Goal: Information Seeking & Learning: Check status

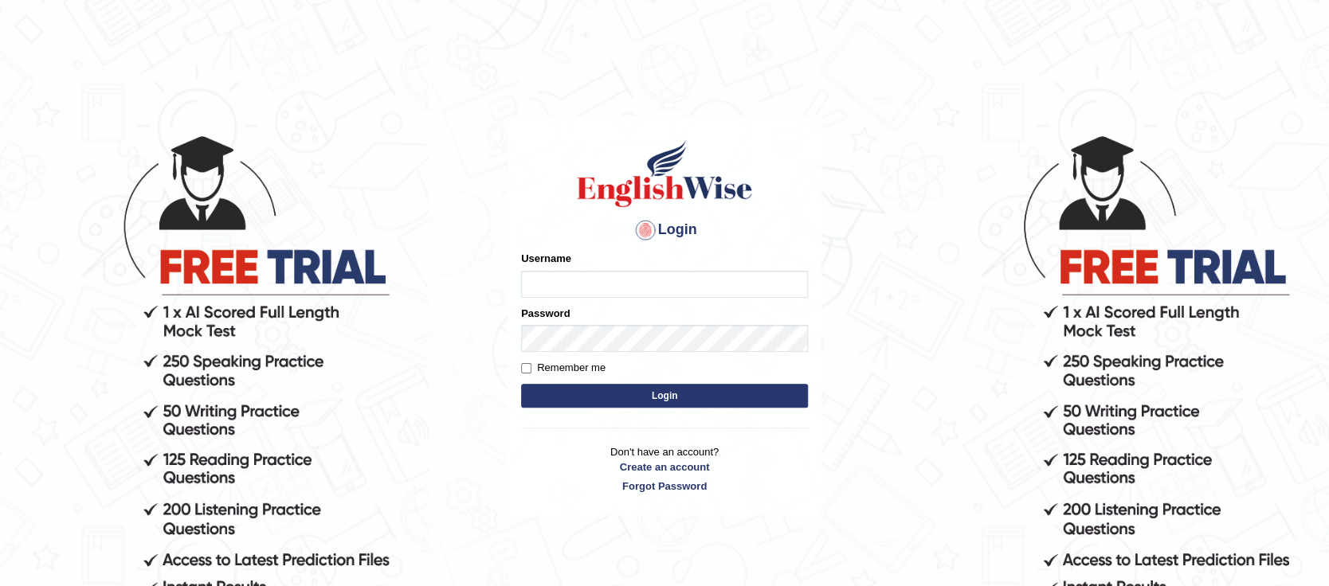
type input "Oyeku"
drag, startPoint x: 0, startPoint y: 0, endPoint x: 563, endPoint y: 282, distance: 629.3
click at [563, 282] on input "Oyeku" at bounding box center [664, 284] width 287 height 27
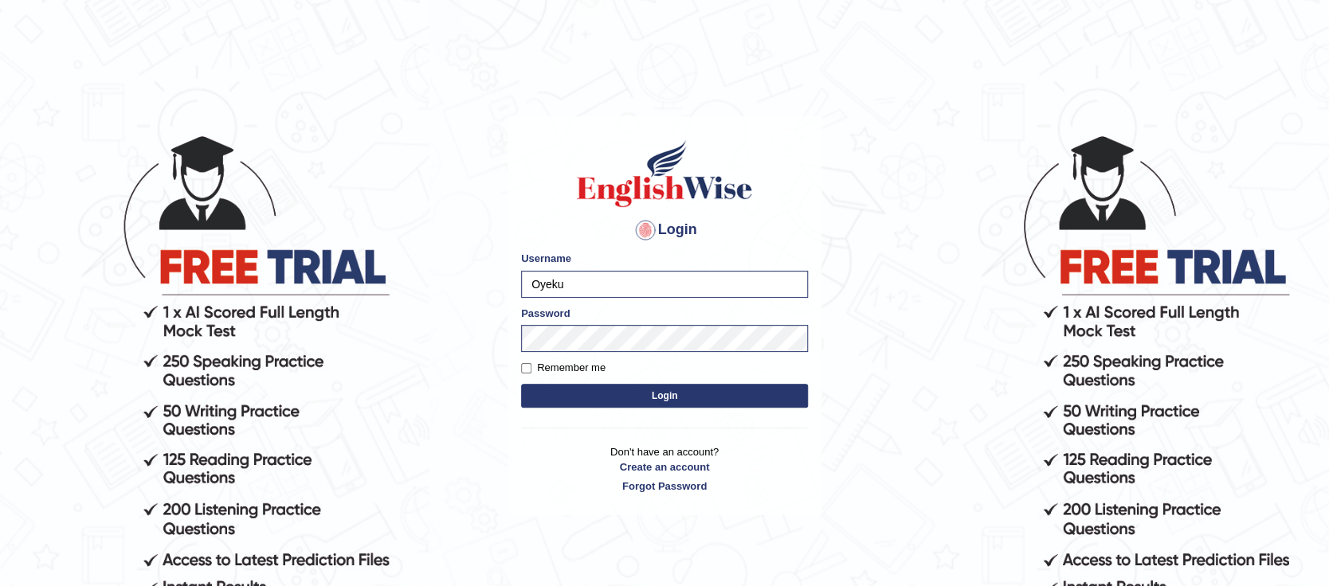
click at [555, 390] on button "Login" at bounding box center [664, 396] width 287 height 24
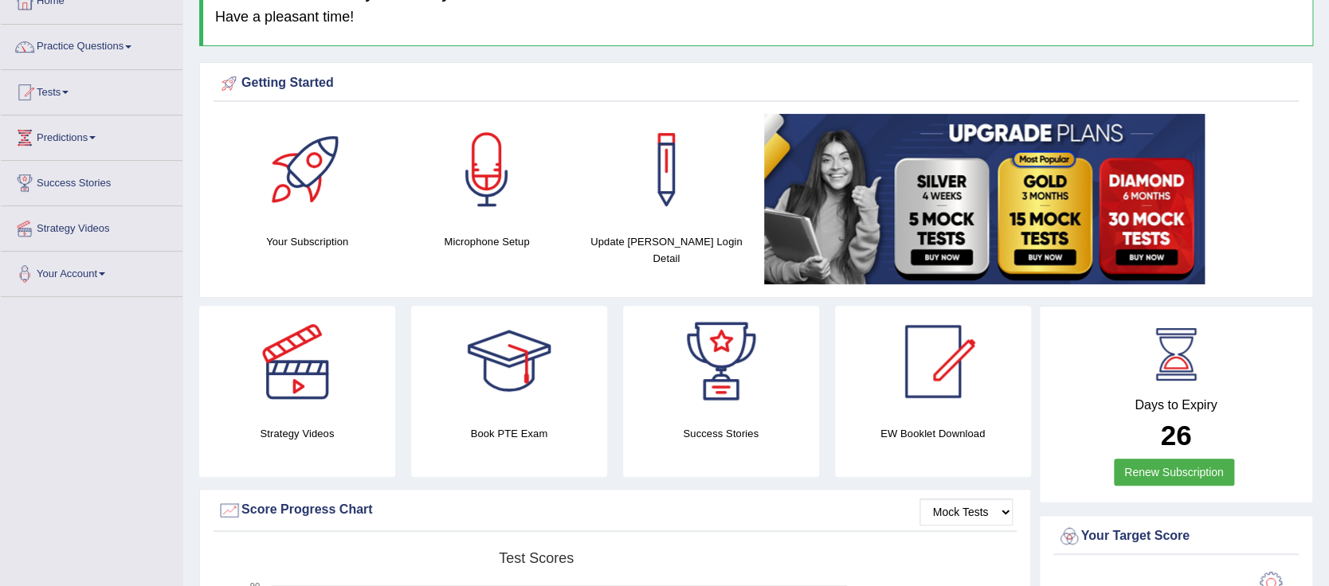
scroll to position [93, 0]
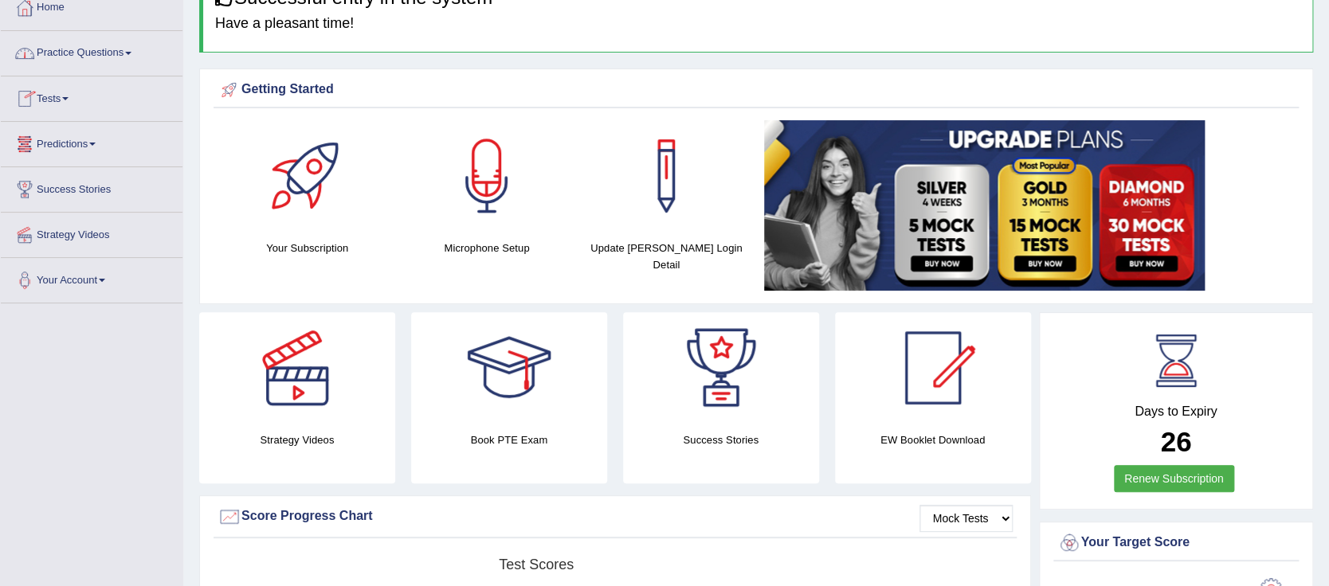
click at [65, 97] on link "Tests" at bounding box center [92, 96] width 182 height 40
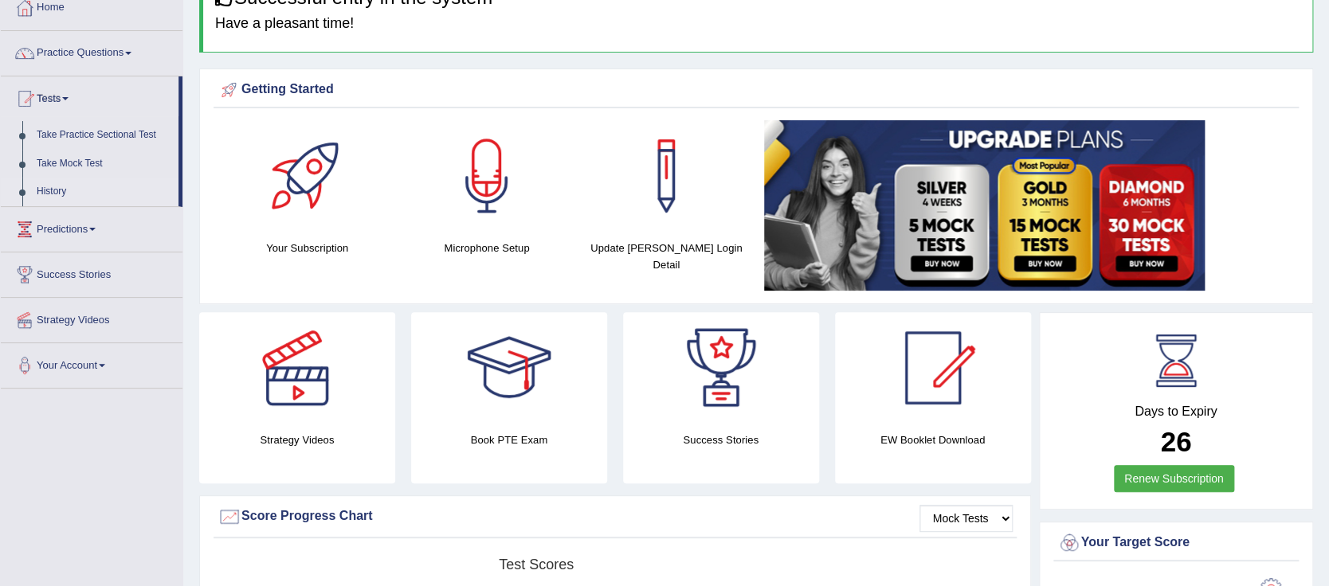
click at [57, 187] on link "History" at bounding box center [103, 192] width 149 height 29
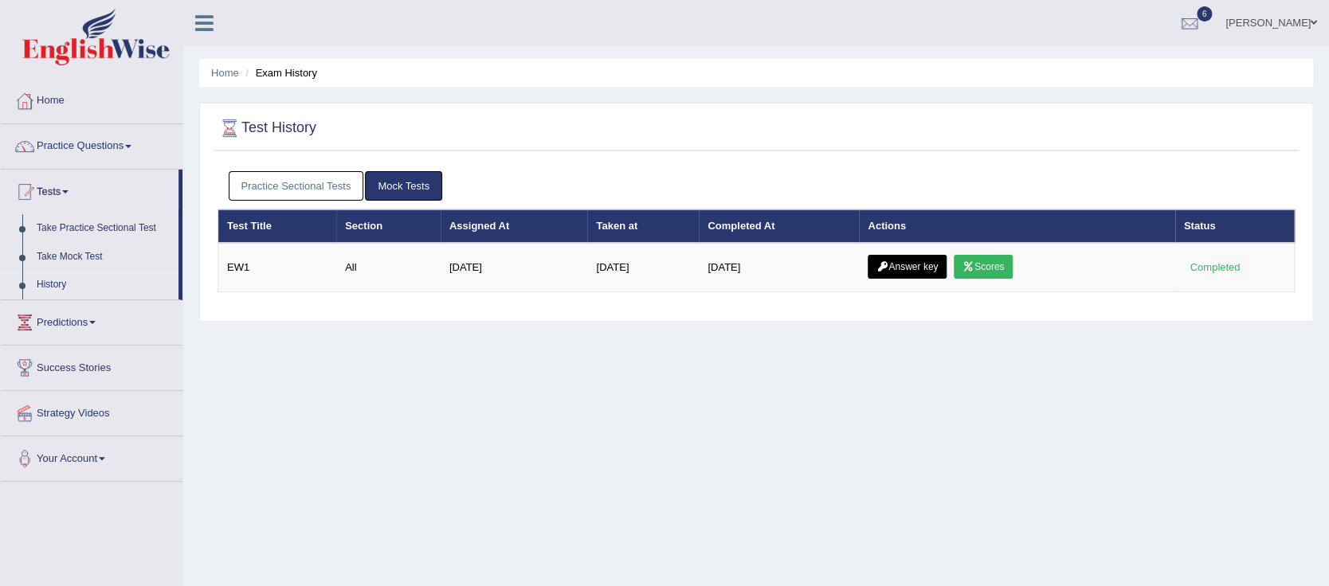
click at [399, 186] on link "Mock Tests" at bounding box center [403, 185] width 77 height 29
click at [548, 379] on div "Home Exam History Test History Practice Sectional Tests Mock Tests Test Title S…" at bounding box center [756, 398] width 1146 height 797
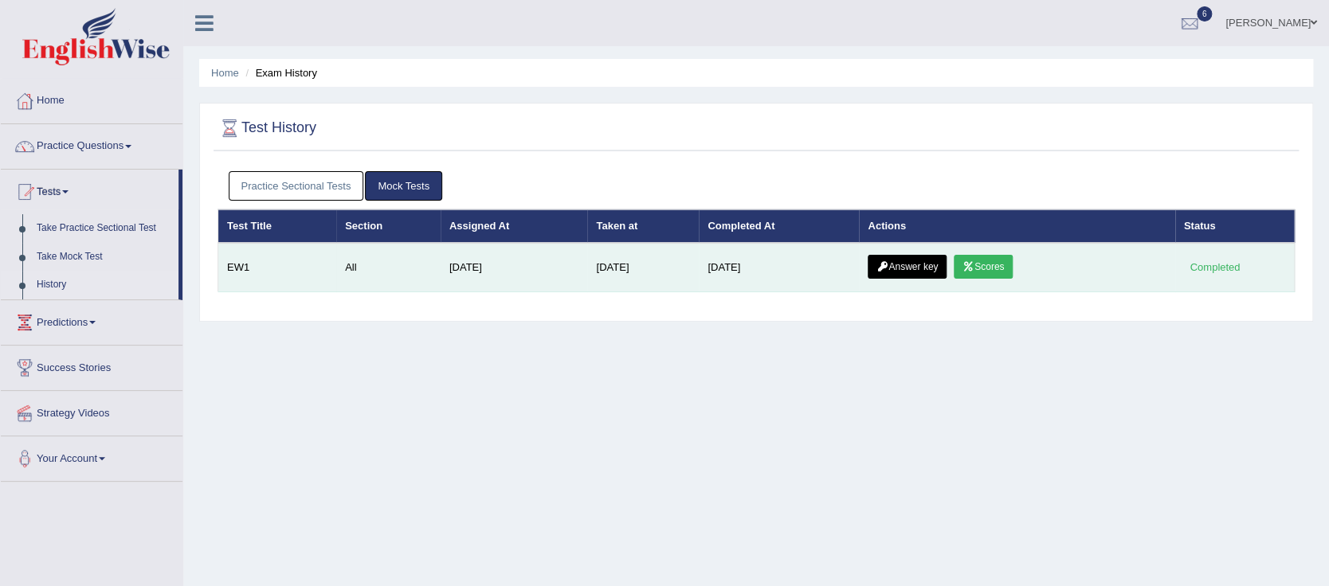
click at [994, 265] on link "Scores" at bounding box center [983, 267] width 59 height 24
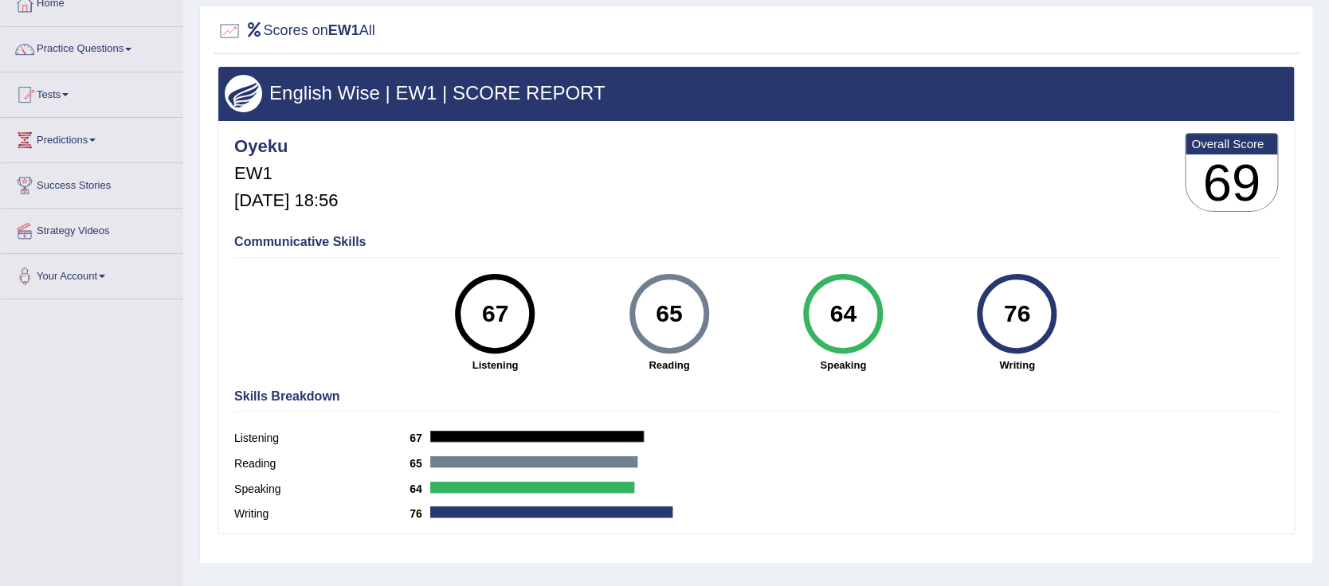
scroll to position [99, 0]
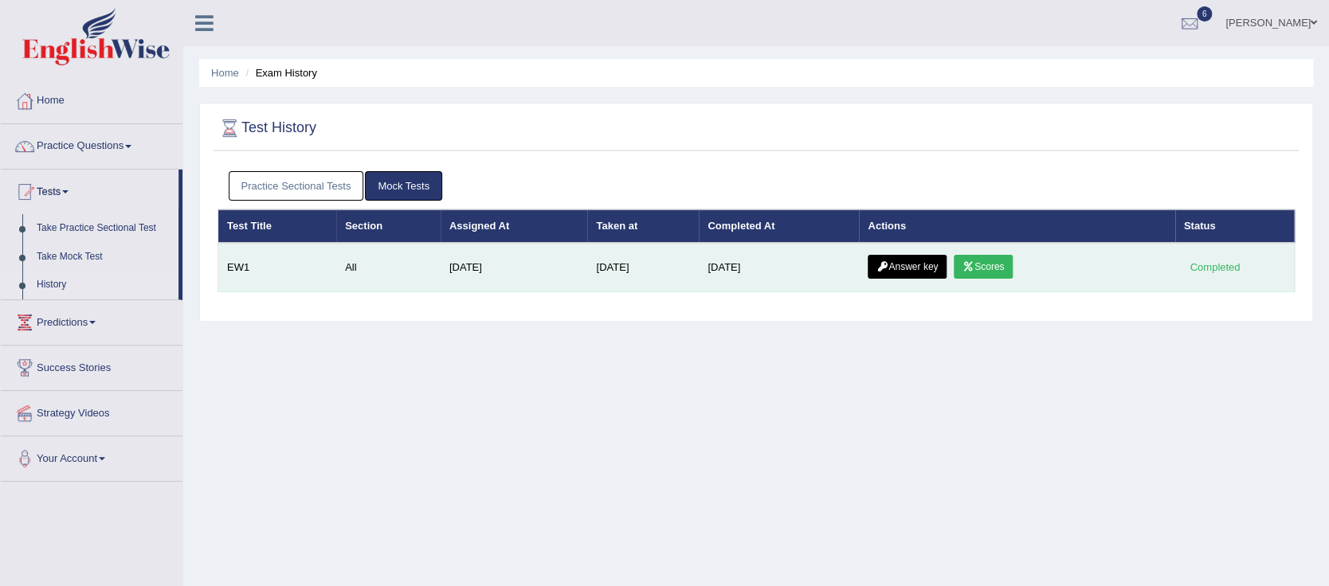
click at [912, 270] on link "Answer key" at bounding box center [907, 267] width 79 height 24
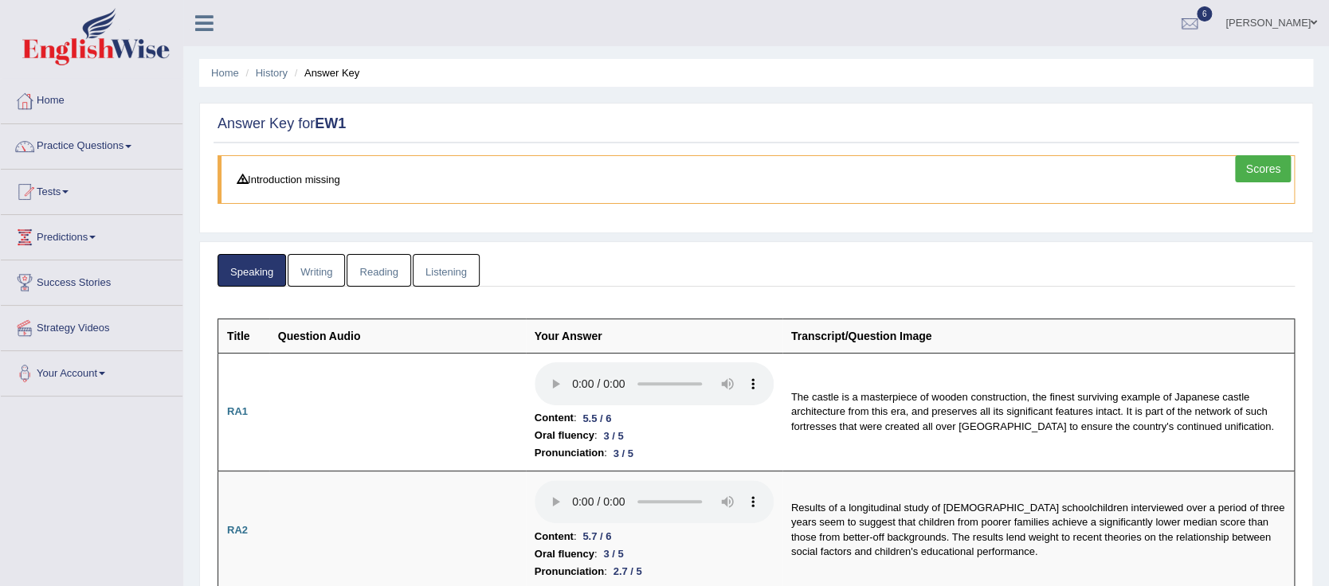
click at [302, 273] on link "Writing" at bounding box center [316, 270] width 57 height 33
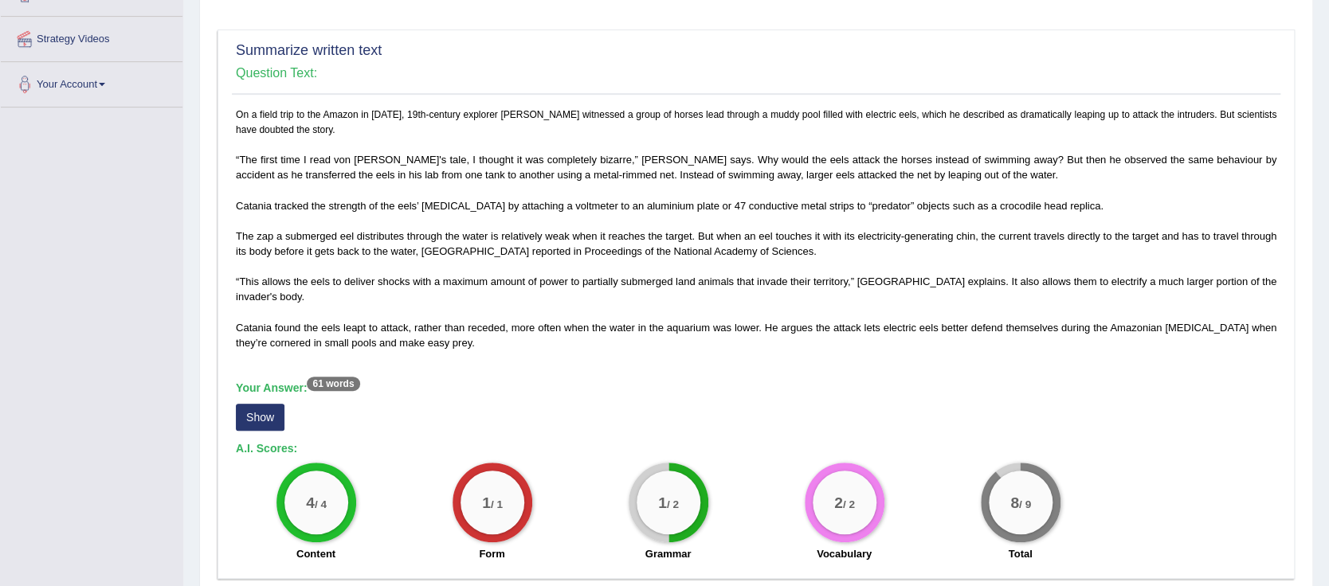
scroll to position [292, 0]
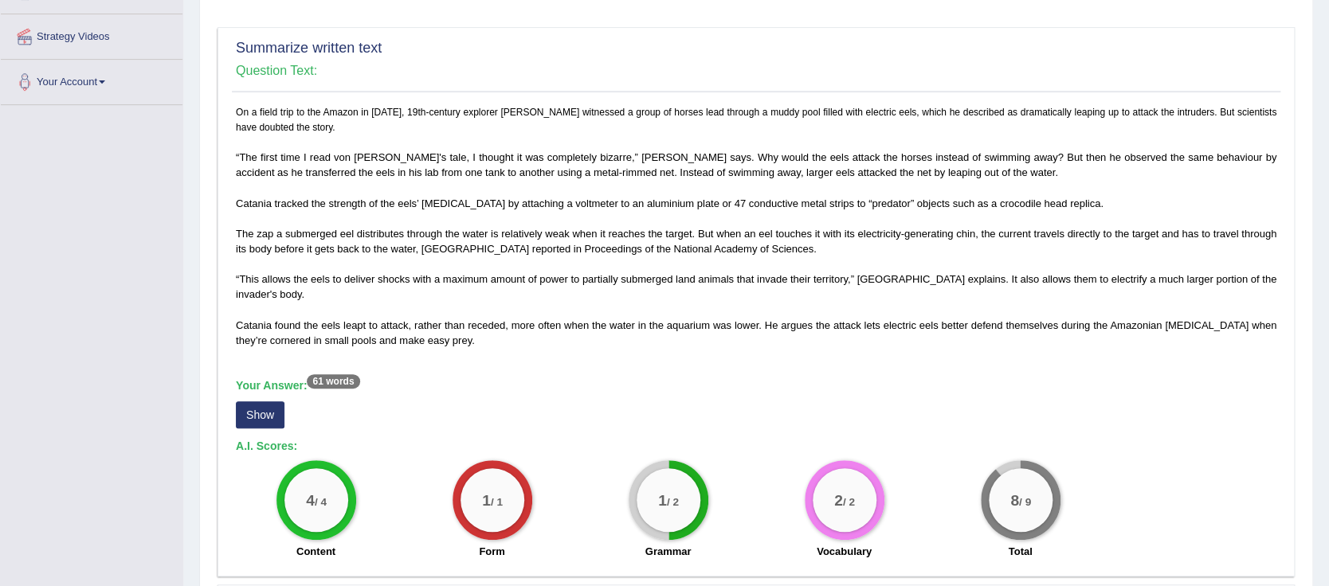
click at [258, 411] on button "Show" at bounding box center [260, 415] width 49 height 27
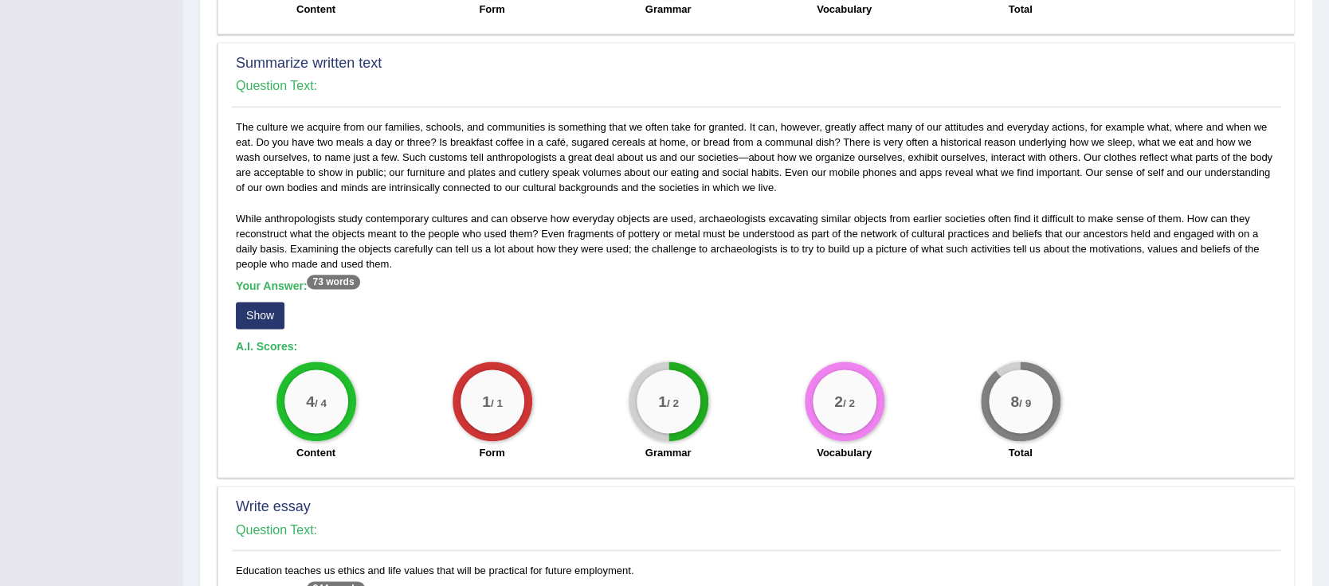
scroll to position [836, 0]
click at [259, 315] on button "Show" at bounding box center [260, 313] width 49 height 27
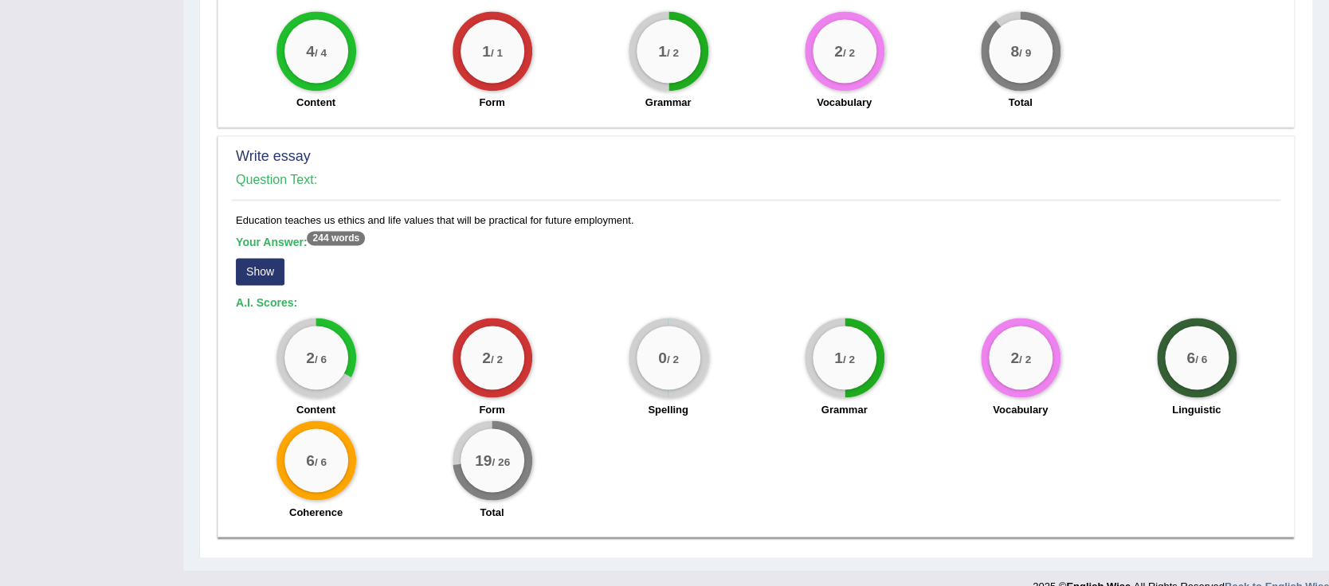
scroll to position [1209, 0]
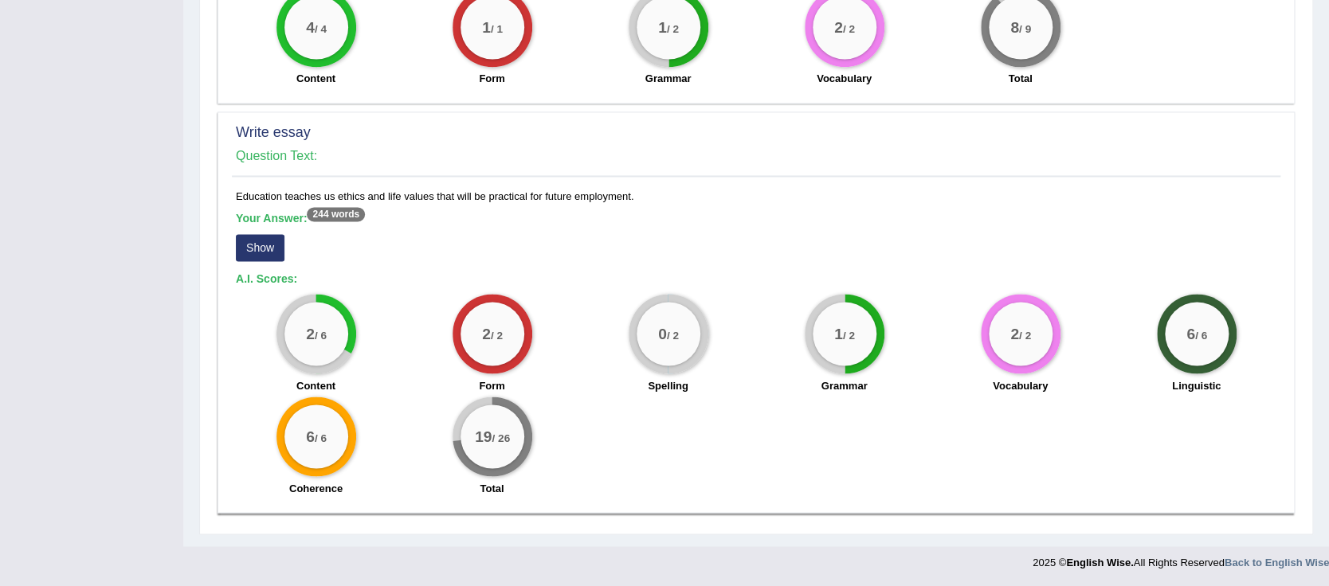
click at [261, 242] on button "Show" at bounding box center [260, 247] width 49 height 27
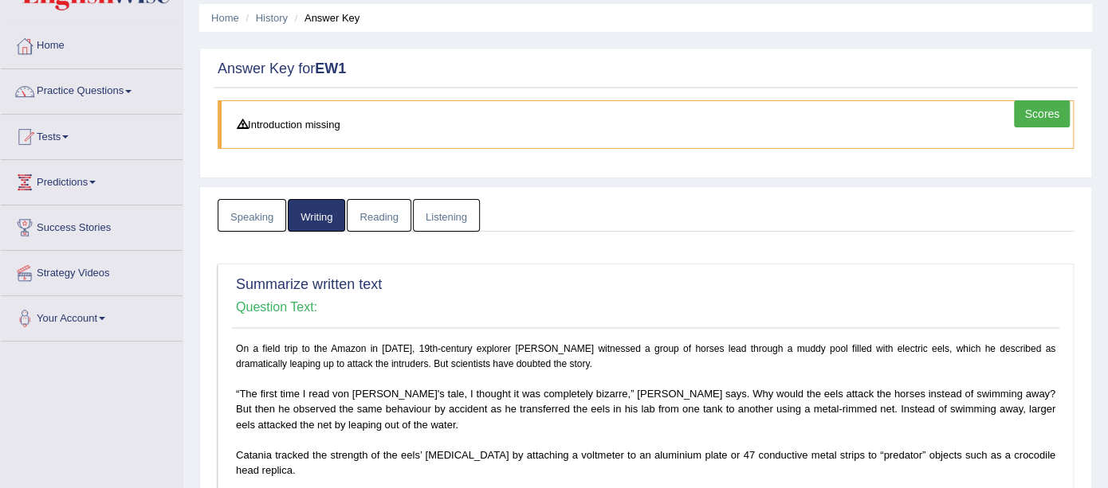
scroll to position [0, 0]
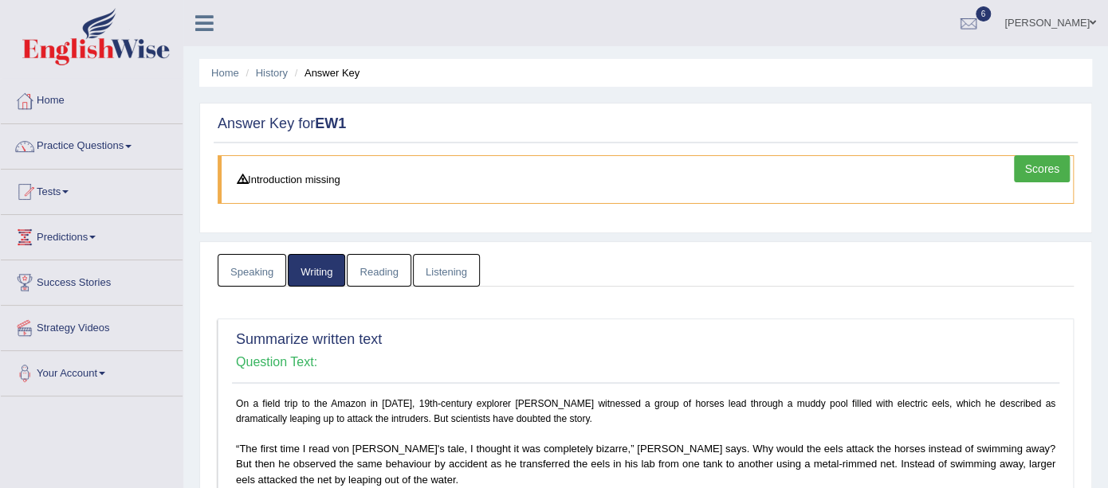
click at [379, 270] on link "Reading" at bounding box center [379, 270] width 64 height 33
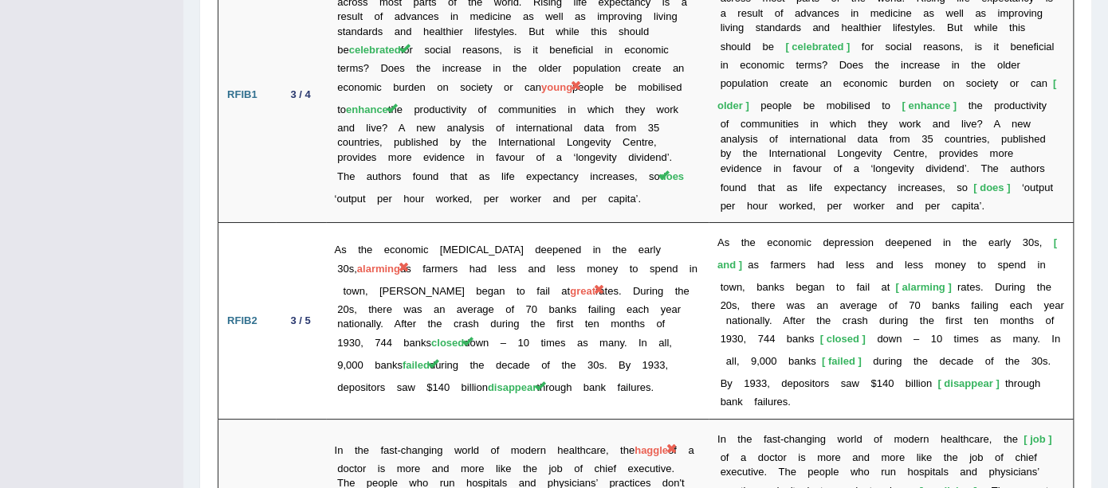
scroll to position [2916, 0]
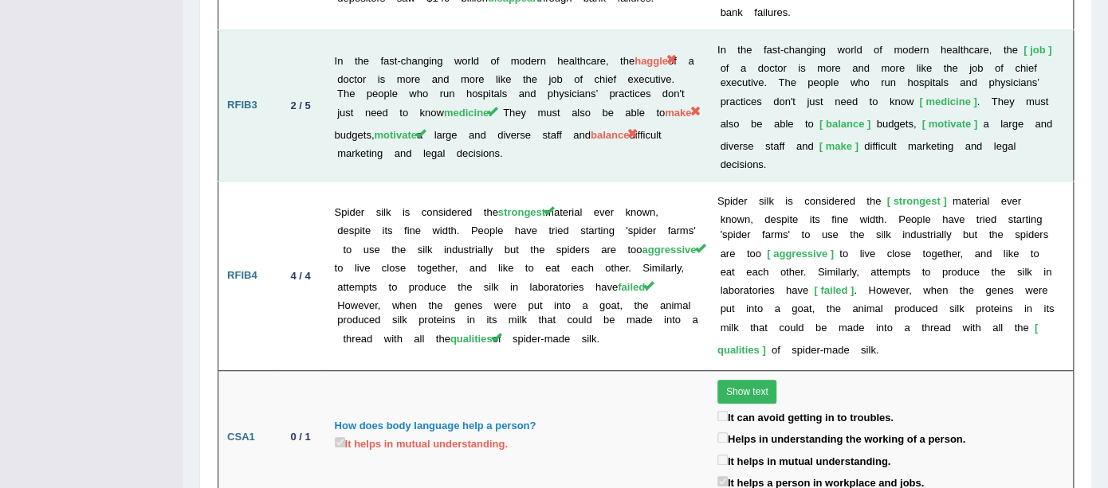
scroll to position [3318, 0]
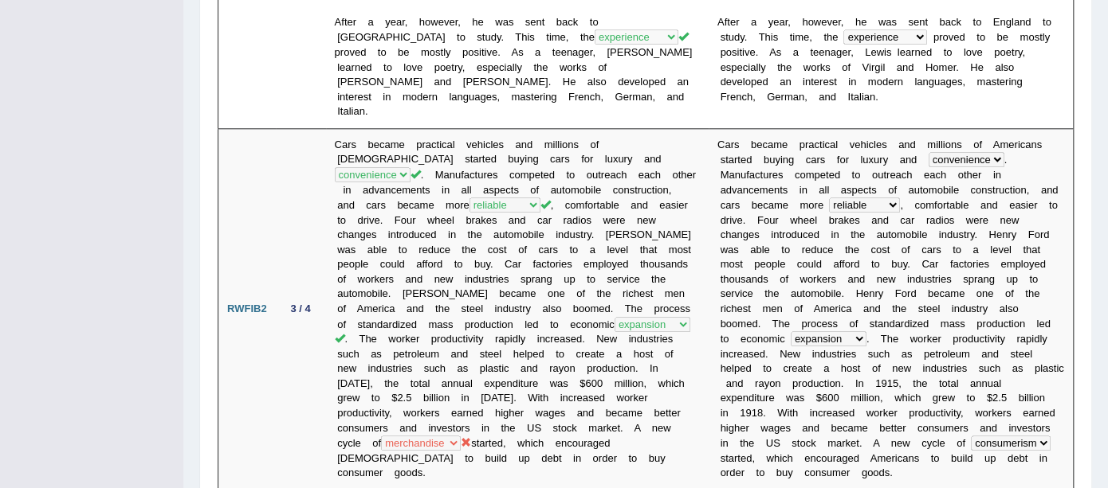
scroll to position [0, 0]
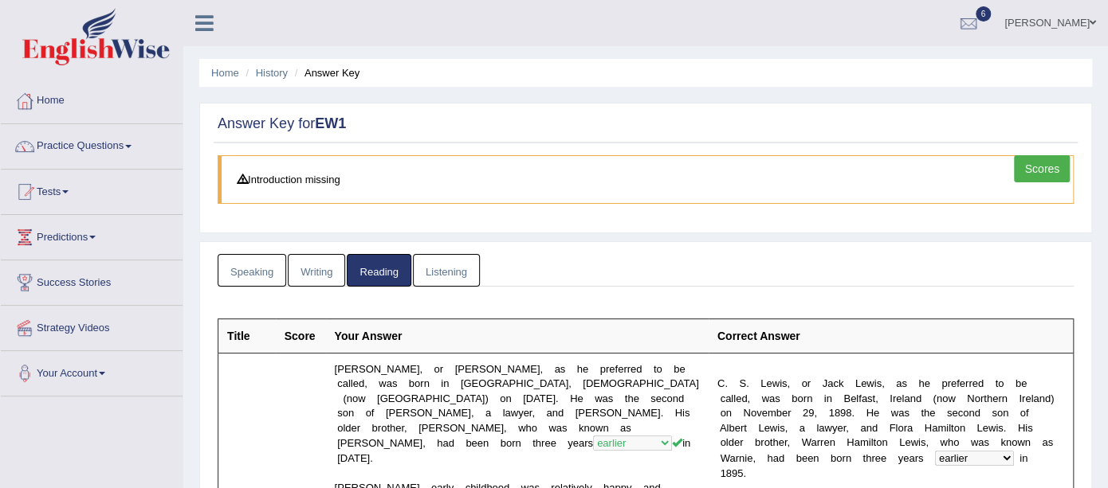
click at [448, 273] on link "Listening" at bounding box center [446, 270] width 67 height 33
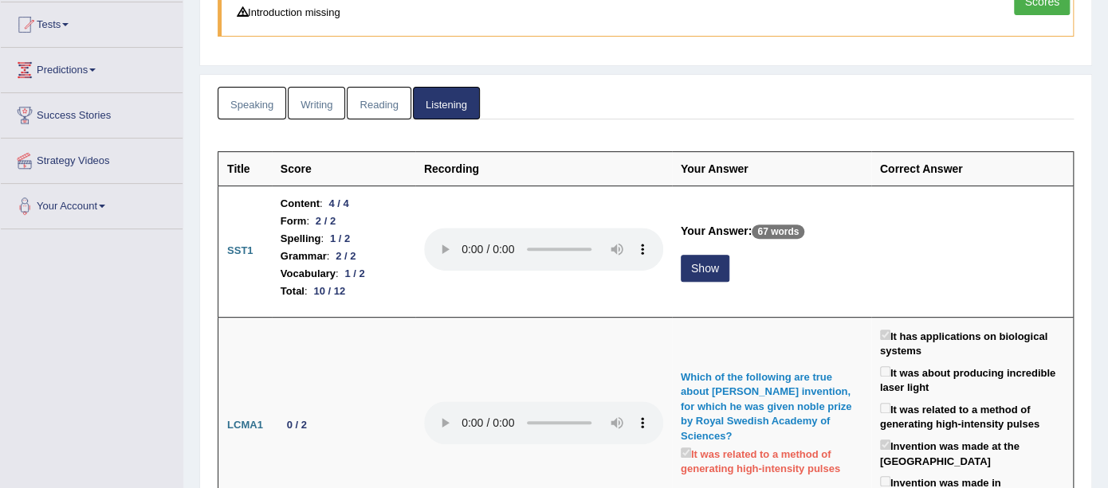
scroll to position [168, 0]
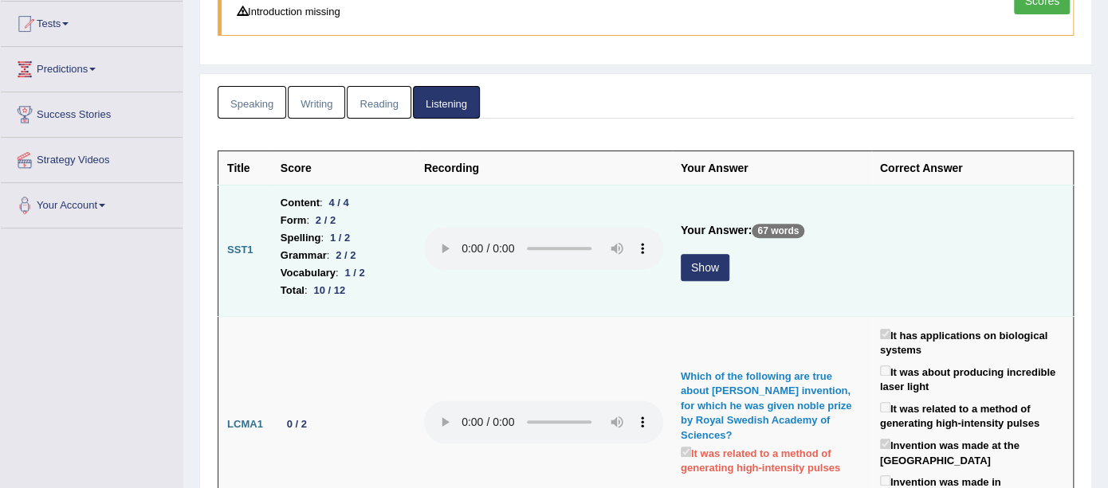
click at [700, 263] on button "Show" at bounding box center [705, 267] width 49 height 27
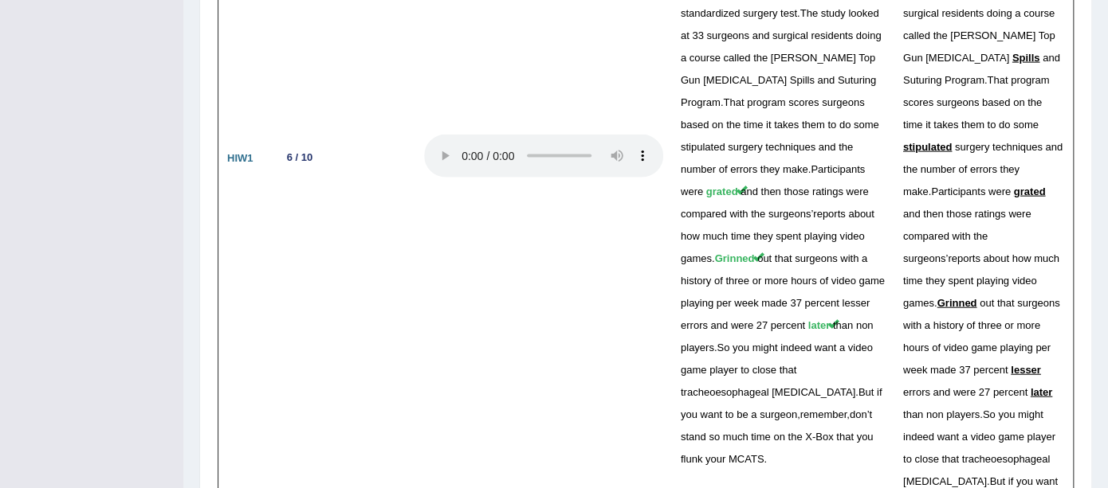
scroll to position [4706, 0]
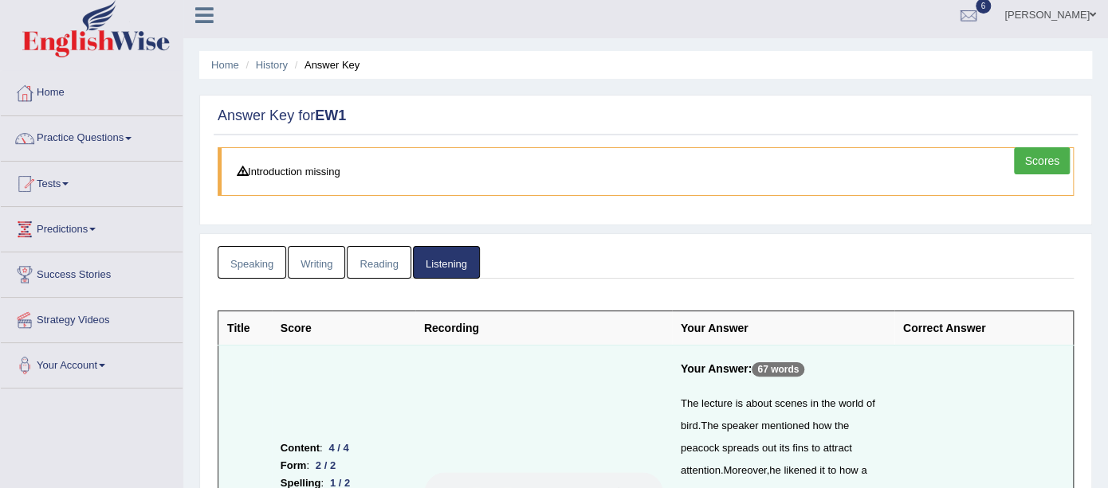
scroll to position [0, 0]
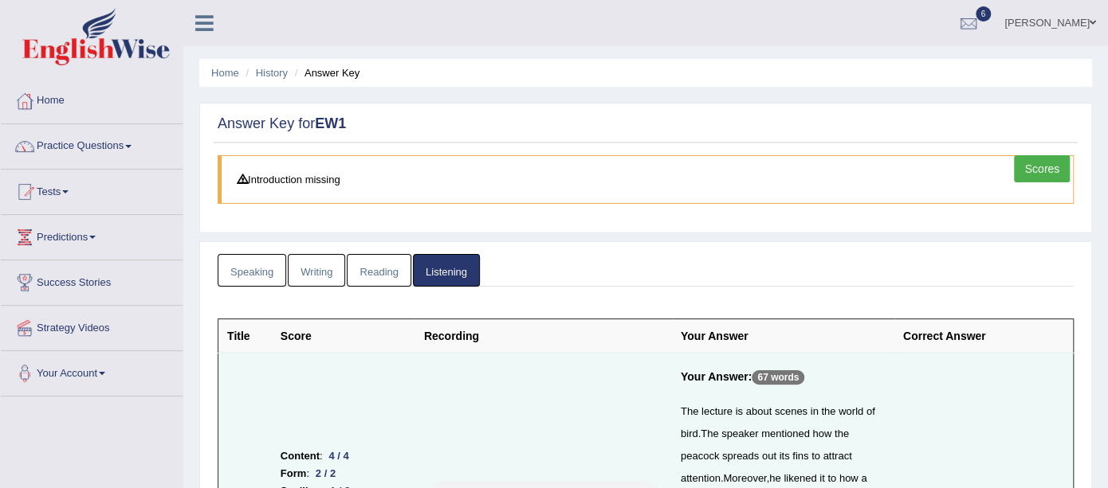
click at [243, 271] on link "Speaking" at bounding box center [252, 270] width 69 height 33
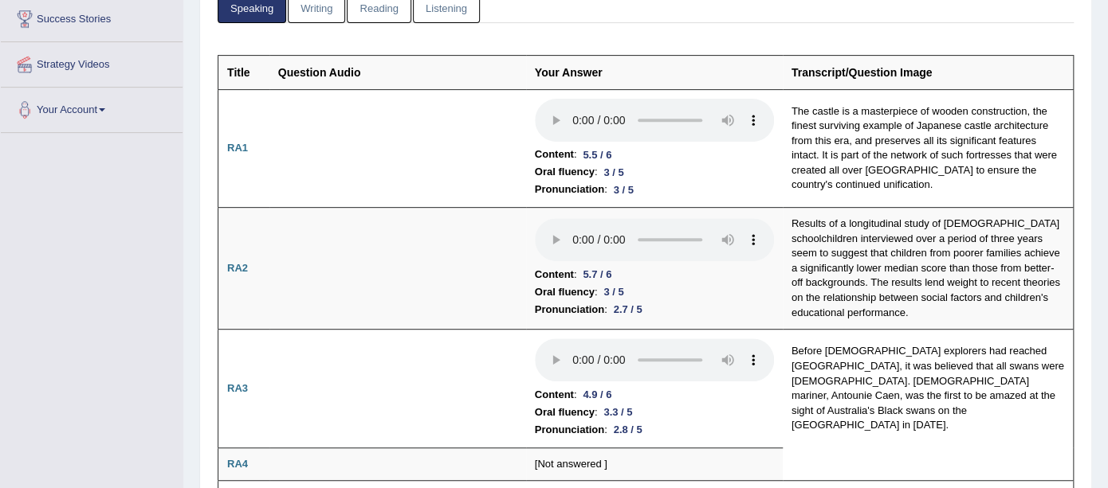
scroll to position [276, 0]
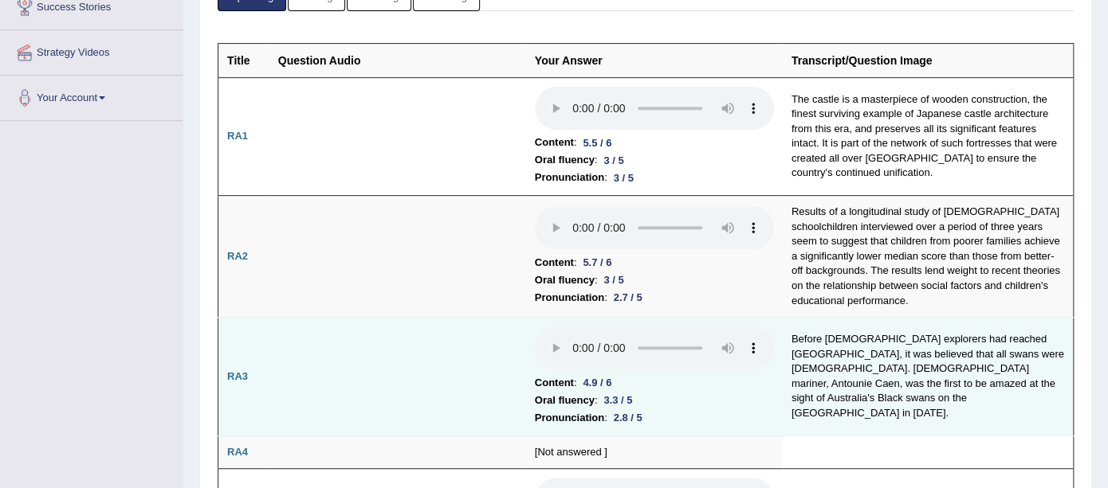
click at [1064, 371] on td "Before [DEMOGRAPHIC_DATA] explorers had reached [GEOGRAPHIC_DATA], it was belie…" at bounding box center [928, 377] width 291 height 119
click at [1045, 365] on td "Before [DEMOGRAPHIC_DATA] explorers had reached [GEOGRAPHIC_DATA], it was belie…" at bounding box center [928, 377] width 291 height 119
click at [1050, 375] on td "Before [DEMOGRAPHIC_DATA] explorers had reached [GEOGRAPHIC_DATA], it was belie…" at bounding box center [928, 377] width 291 height 119
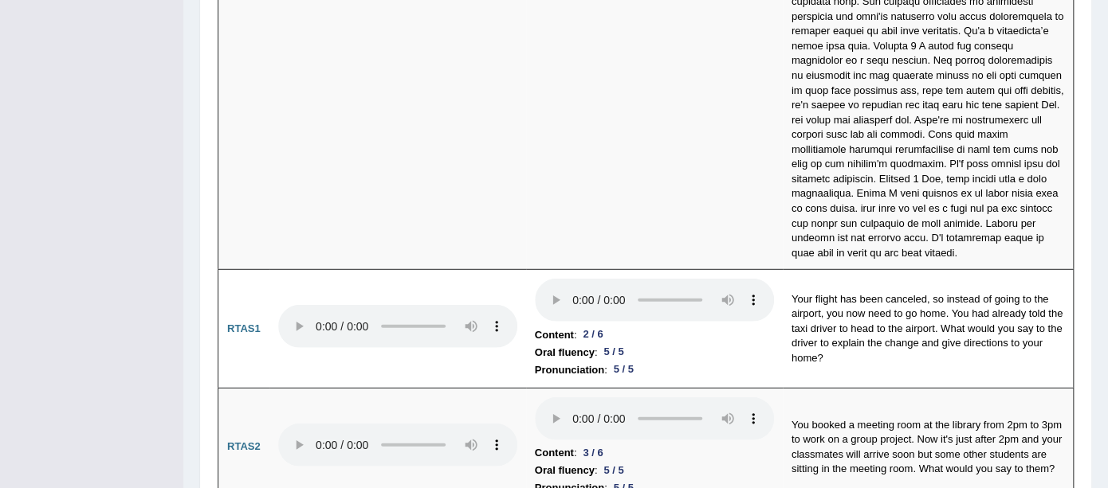
scroll to position [5133, 0]
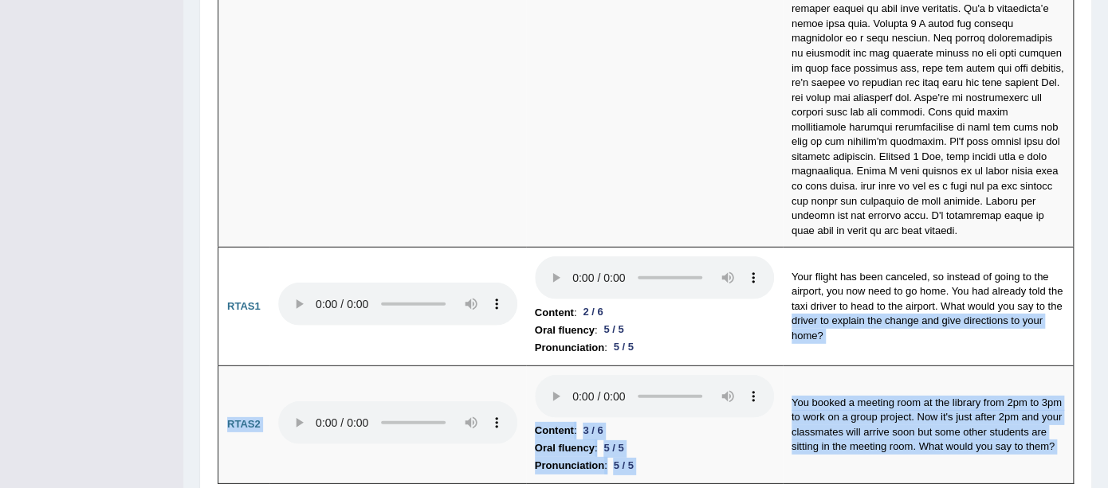
drag, startPoint x: 785, startPoint y: 246, endPoint x: 1126, endPoint y: 529, distance: 443.1
